Goal: Understand process/instructions: Learn how to perform a task or action

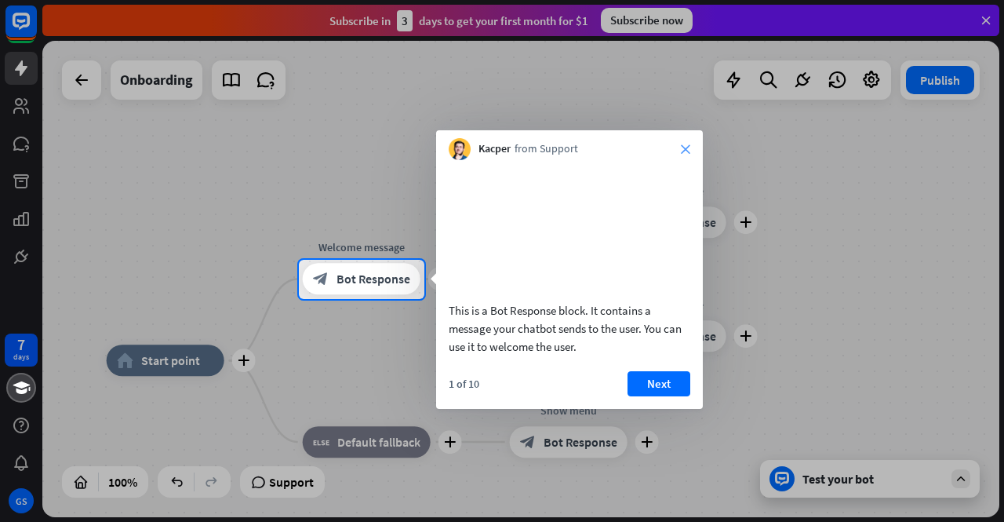
click at [681, 147] on icon "close" at bounding box center [685, 148] width 9 height 9
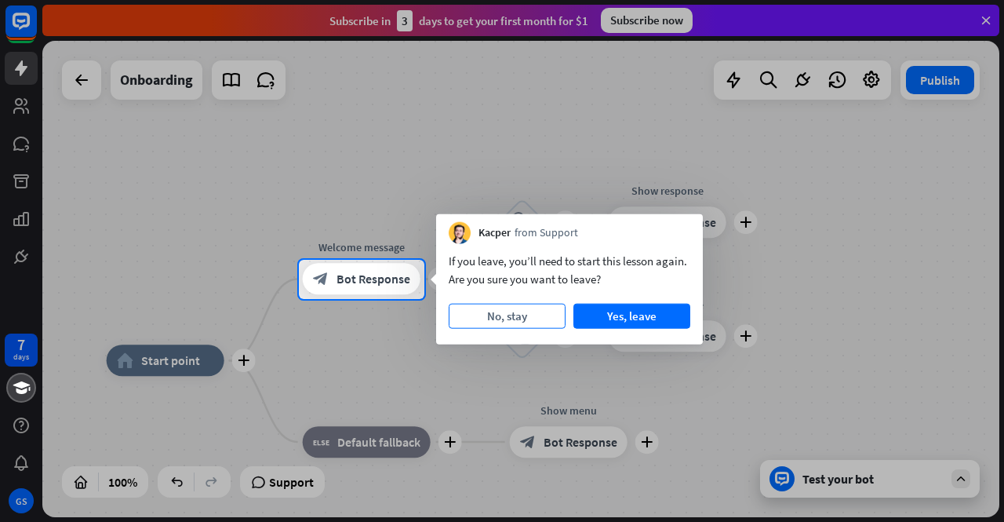
click at [526, 315] on button "No, stay" at bounding box center [507, 316] width 117 height 25
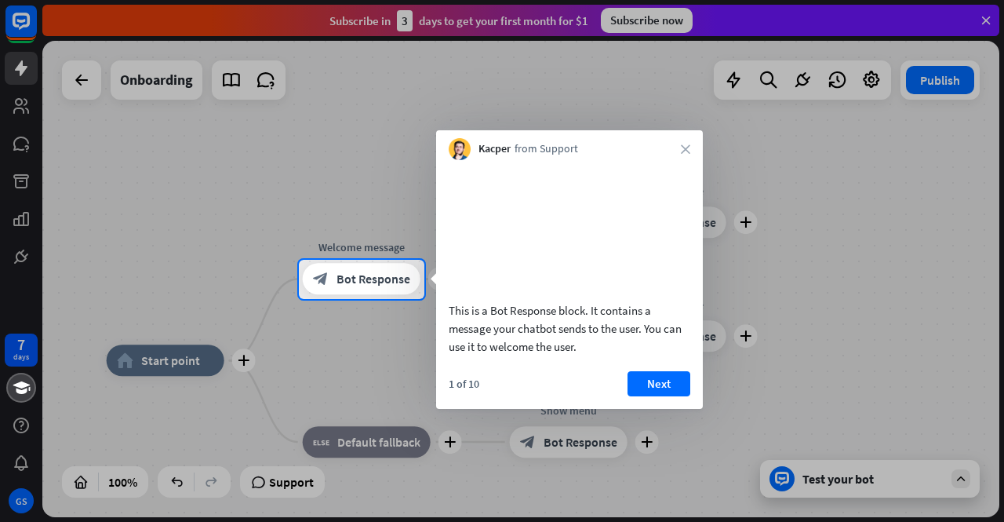
click at [678, 151] on div "Kacper from Support close" at bounding box center [569, 145] width 267 height 30
click at [654, 396] on button "Next" at bounding box center [659, 383] width 63 height 25
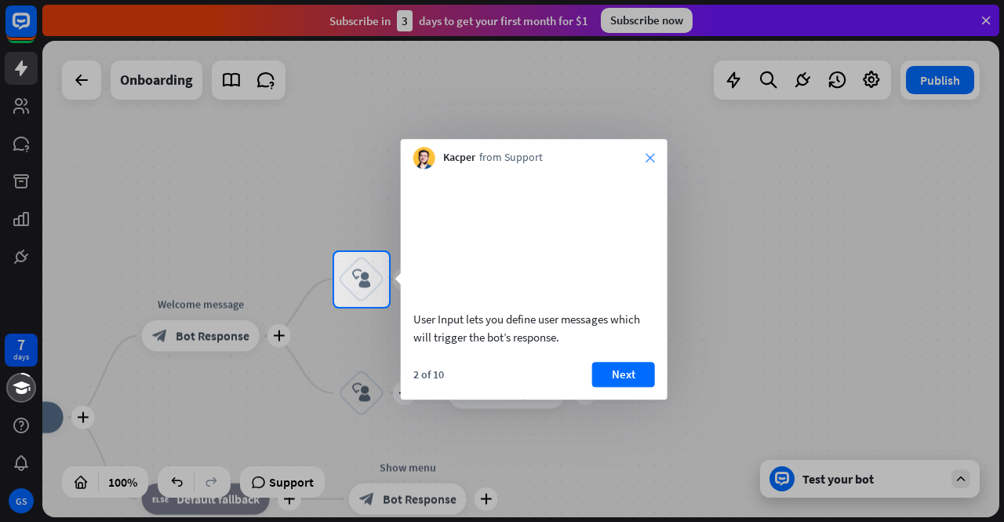
click at [650, 156] on icon "close" at bounding box center [650, 157] width 9 height 9
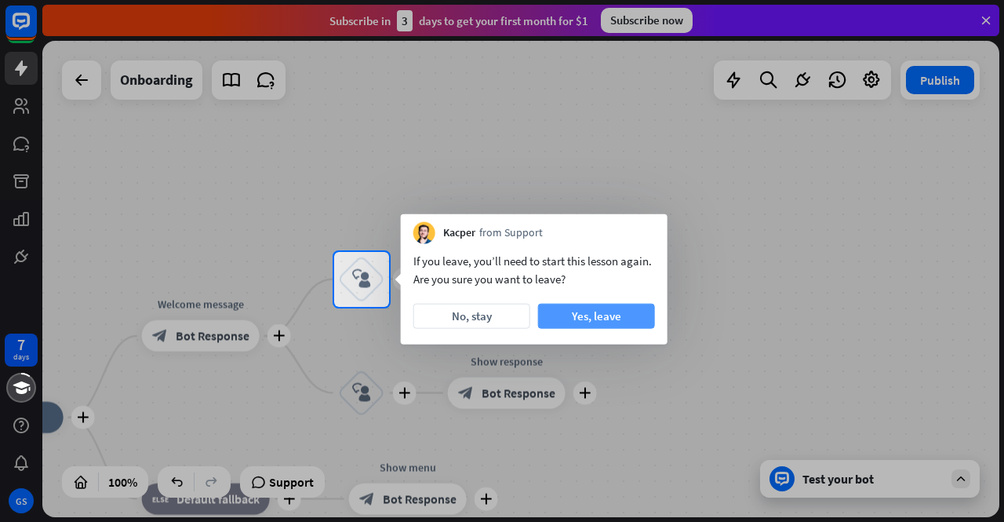
click at [579, 315] on button "Yes, leave" at bounding box center [596, 316] width 117 height 25
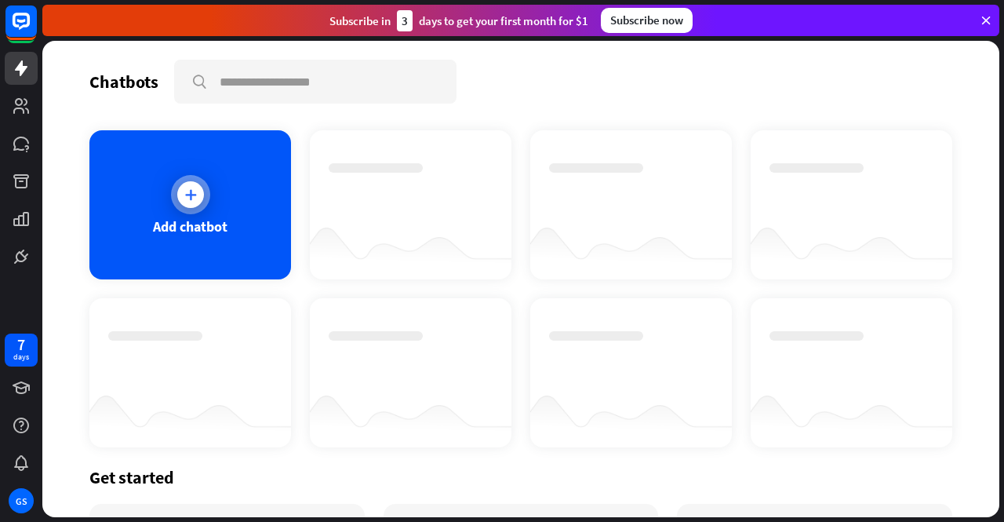
click at [173, 198] on div at bounding box center [190, 194] width 39 height 39
